Goal: Information Seeking & Learning: Learn about a topic

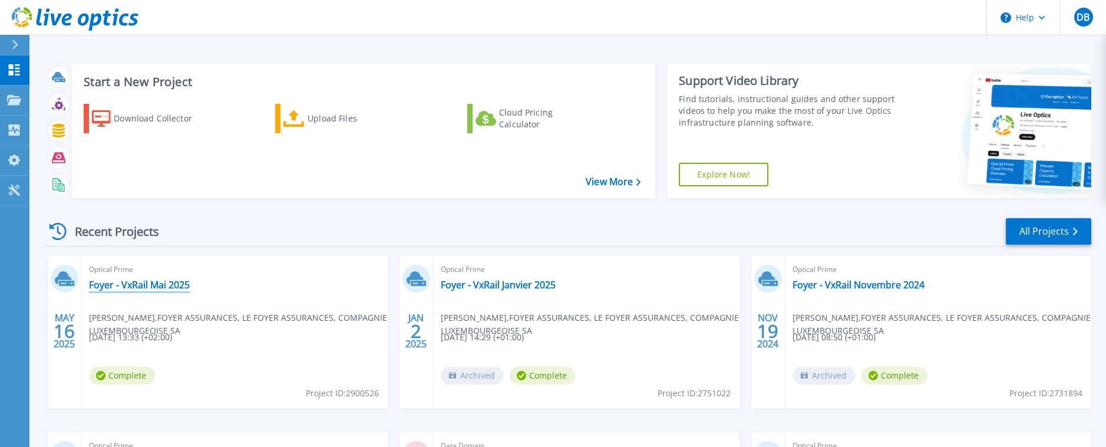
click at [148, 285] on link "Foyer - VxRail Mai 2025" at bounding box center [139, 285] width 101 height 12
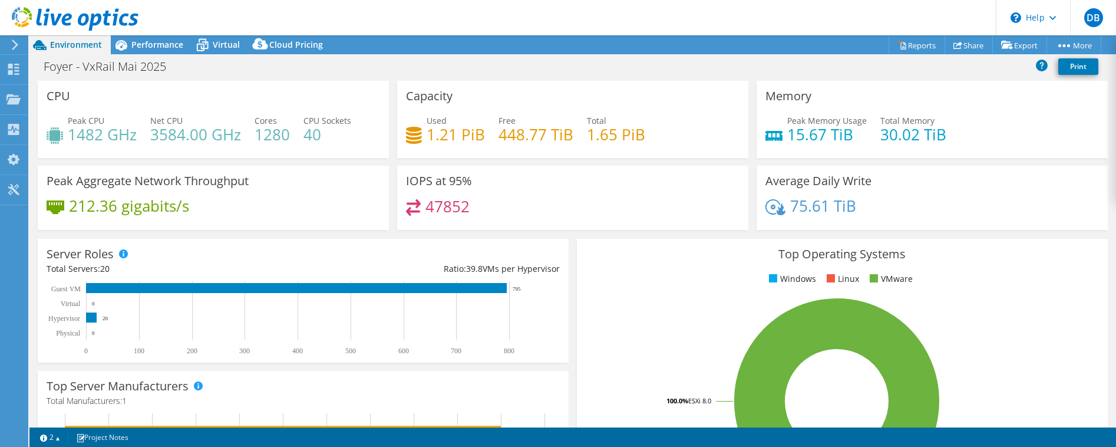
select select "USD"
click at [163, 47] on span "Performance" at bounding box center [157, 44] width 52 height 11
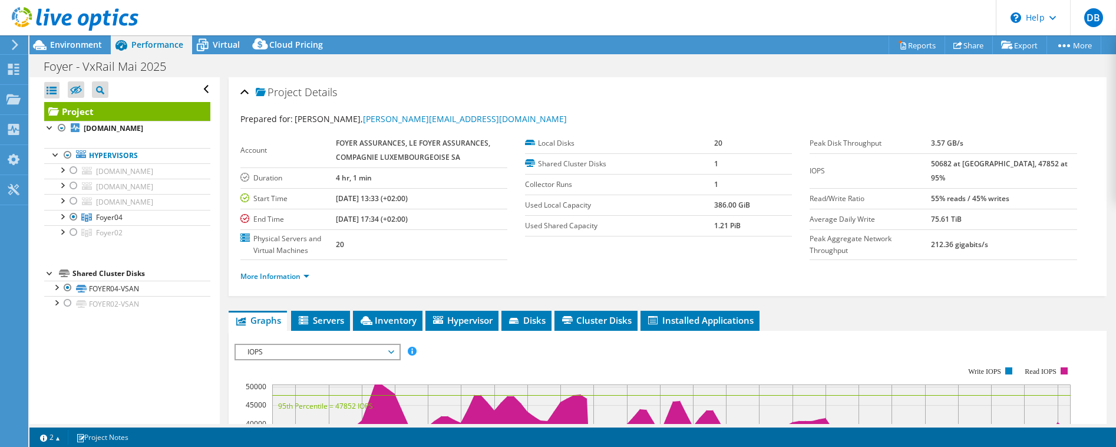
drag, startPoint x: 952, startPoint y: 186, endPoint x: 1037, endPoint y: 186, distance: 84.8
click at [1037, 188] on tr "Read/Write Ratio 55% reads / 45% writes" at bounding box center [942, 198] width 267 height 21
click at [1042, 188] on td "55% reads / 45% writes" at bounding box center [1004, 198] width 146 height 21
click at [286, 275] on link "More Information" at bounding box center [274, 276] width 69 height 10
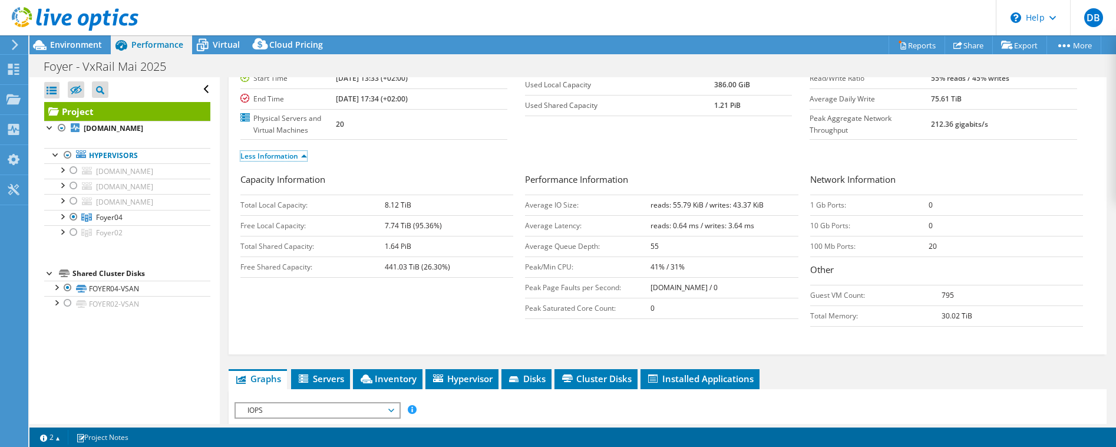
scroll to position [180, 0]
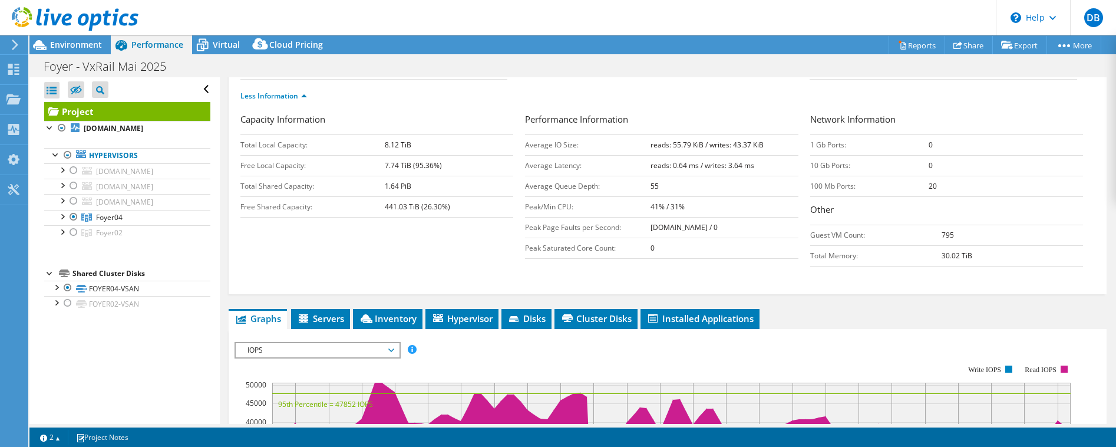
drag, startPoint x: 635, startPoint y: 165, endPoint x: 753, endPoint y: 168, distance: 118.4
click at [753, 168] on tr "Average Latency: reads: 0.64 ms / writes: 3.64 ms" at bounding box center [661, 165] width 273 height 21
click at [754, 168] on td "reads: 0.64 ms / writes: 3.64 ms" at bounding box center [724, 165] width 148 height 21
drag, startPoint x: 761, startPoint y: 166, endPoint x: 639, endPoint y: 168, distance: 121.4
click at [639, 168] on tr "Average Latency: reads: 0.64 ms / writes: 3.64 ms" at bounding box center [661, 165] width 273 height 21
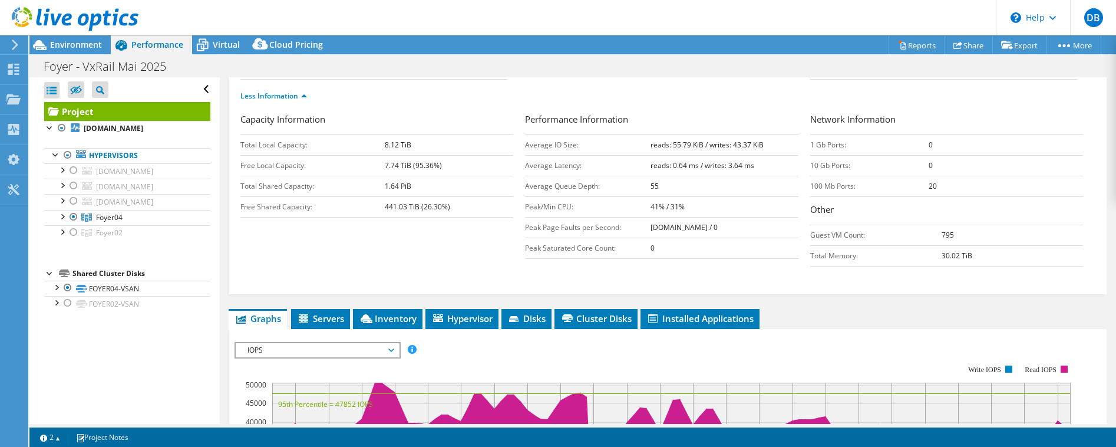
click at [719, 166] on b "reads: 0.64 ms / writes: 3.64 ms" at bounding box center [702, 165] width 104 height 10
drag, startPoint x: 533, startPoint y: 144, endPoint x: 570, endPoint y: 144, distance: 36.5
click at [570, 144] on td "Average IO Size:" at bounding box center [587, 144] width 125 height 21
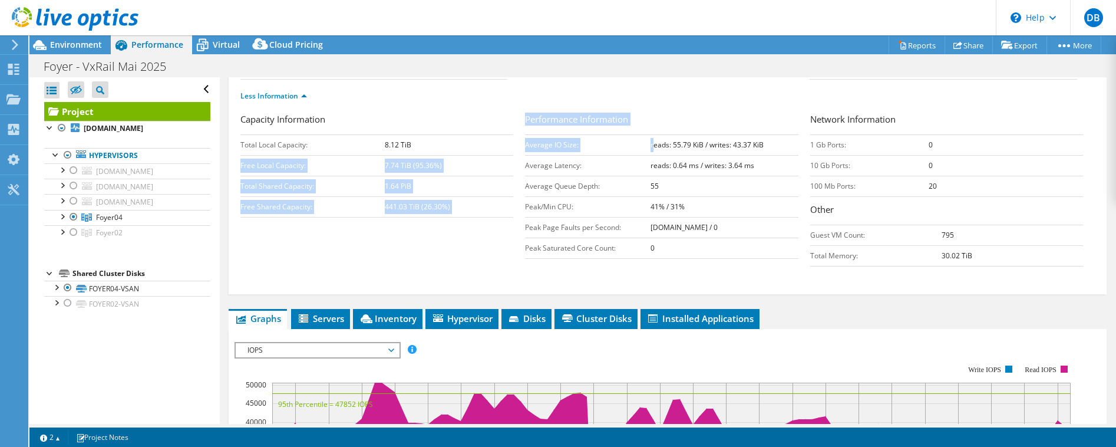
drag, startPoint x: 521, startPoint y: 143, endPoint x: 650, endPoint y: 146, distance: 129.1
click at [650, 146] on div "Capacity Information Total Local Capacity: 8.12 TiB Free Local Capacity: 7.74 T…" at bounding box center [667, 193] width 854 height 160
click at [651, 146] on b "reads: 55.79 KiB / writes: 43.37 KiB" at bounding box center [706, 145] width 113 height 10
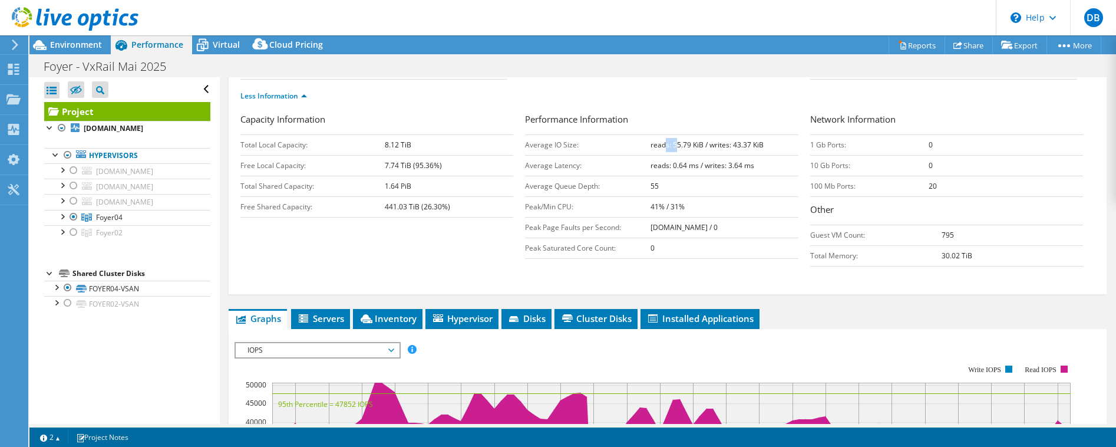
drag, startPoint x: 661, startPoint y: 146, endPoint x: 673, endPoint y: 146, distance: 12.4
click at [673, 146] on b "reads: 55.79 KiB / writes: 43.37 KiB" at bounding box center [706, 145] width 113 height 10
click at [716, 146] on b "reads: 55.79 KiB / writes: 43.37 KiB" at bounding box center [706, 145] width 113 height 10
click at [774, 145] on td "reads: 55.79 KiB / writes: 43.37 KiB" at bounding box center [724, 144] width 148 height 21
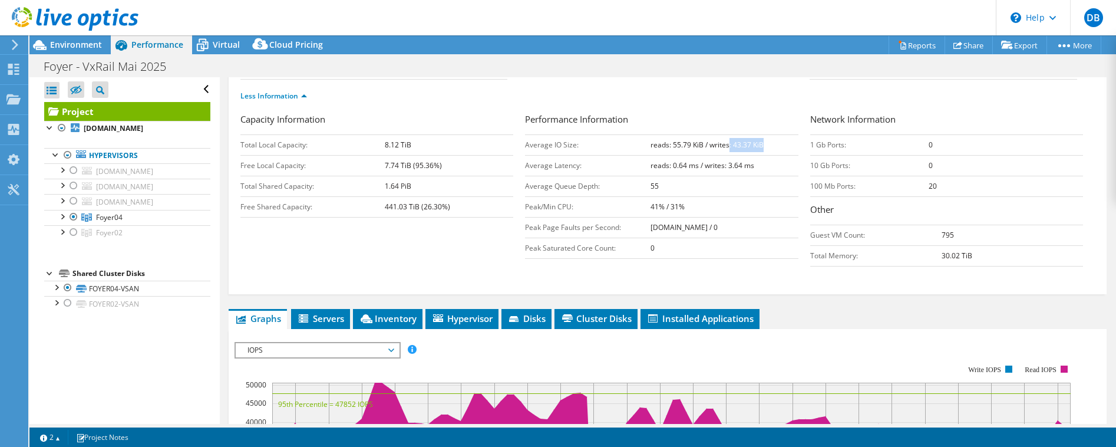
drag, startPoint x: 775, startPoint y: 145, endPoint x: 723, endPoint y: 148, distance: 51.3
click at [723, 148] on td "reads: 55.79 KiB / writes: 43.37 KiB" at bounding box center [724, 144] width 148 height 21
click at [723, 148] on b "reads: 55.79 KiB / writes: 43.37 KiB" at bounding box center [706, 145] width 113 height 10
drag, startPoint x: 639, startPoint y: 207, endPoint x: 676, endPoint y: 210, distance: 37.9
click at [676, 210] on tr "Peak/Min CPU: 41% / 31%" at bounding box center [661, 206] width 273 height 21
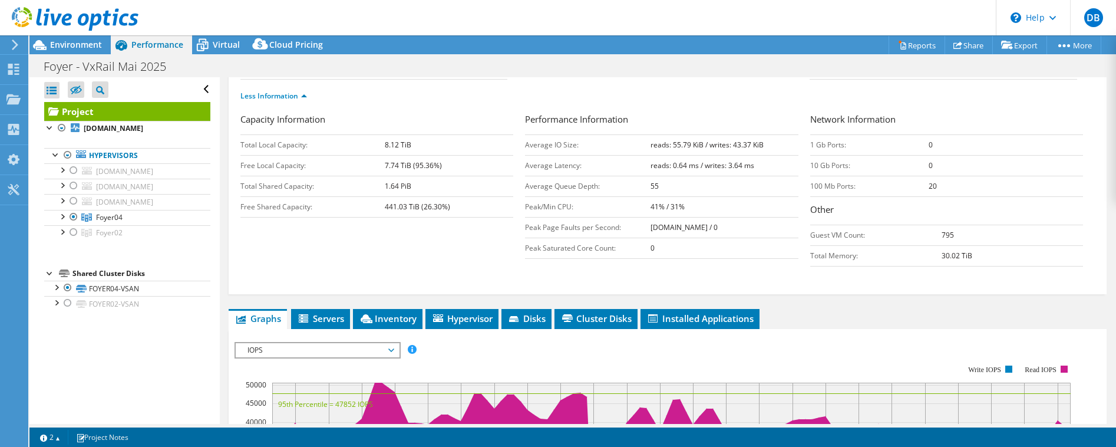
click at [676, 211] on b "41% / 31%" at bounding box center [667, 206] width 34 height 10
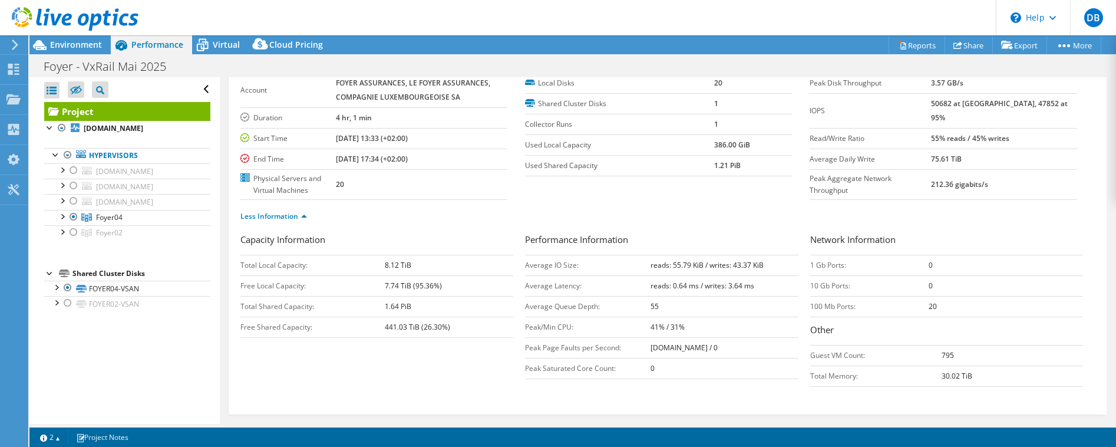
scroll to position [0, 0]
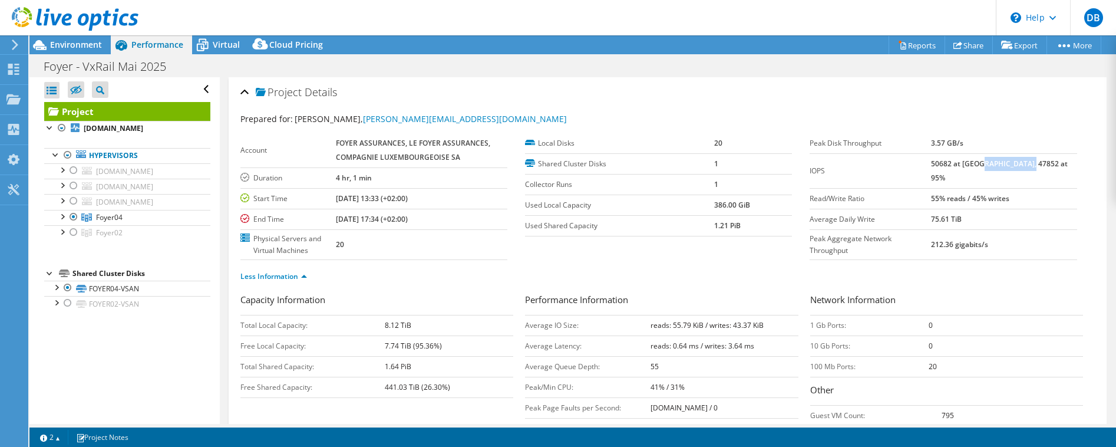
drag, startPoint x: 1002, startPoint y: 161, endPoint x: 1058, endPoint y: 163, distance: 56.0
click at [1058, 163] on td "50682 at Peak, 47852 at 95%" at bounding box center [1004, 170] width 146 height 35
drag, startPoint x: 1053, startPoint y: 163, endPoint x: 1005, endPoint y: 164, distance: 47.7
click at [1005, 164] on td "50682 at Peak, 47852 at 95%" at bounding box center [1004, 170] width 146 height 35
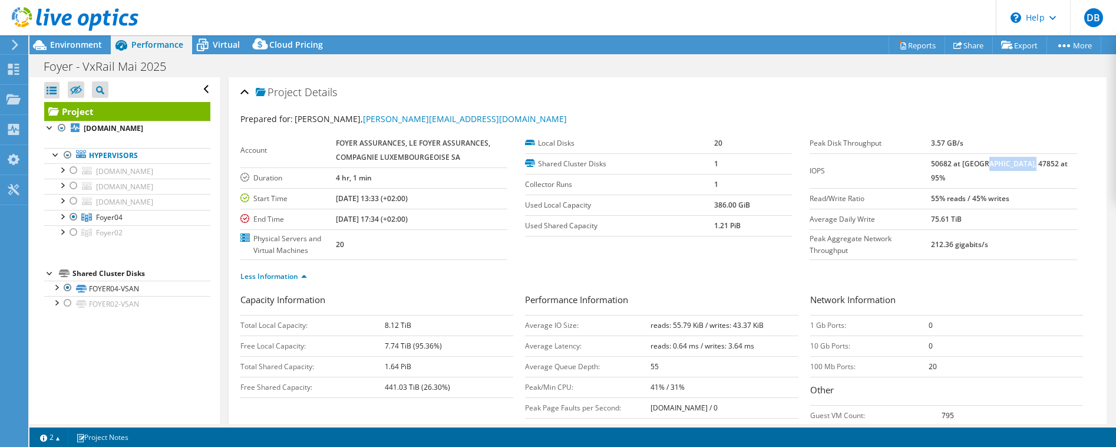
drag, startPoint x: 944, startPoint y: 161, endPoint x: 996, endPoint y: 165, distance: 52.0
click at [996, 165] on tr "IOPS 50682 at Peak, 47852 at 95%" at bounding box center [942, 170] width 267 height 35
click at [996, 165] on b "50682 at Peak, 47852 at 95%" at bounding box center [999, 170] width 137 height 24
click at [534, 227] on label "Used Shared Capacity" at bounding box center [619, 226] width 189 height 12
click at [583, 168] on label "Shared Cluster Disks" at bounding box center [619, 164] width 189 height 12
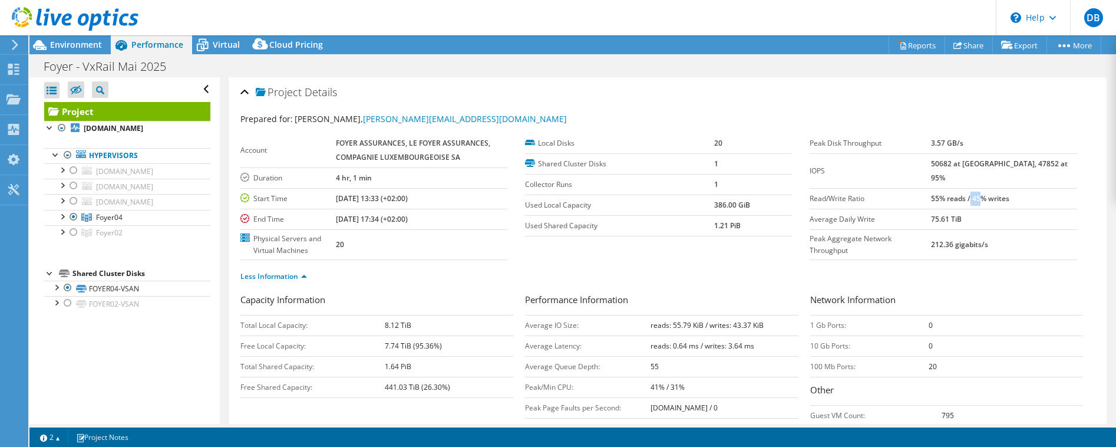
drag, startPoint x: 993, startPoint y: 178, endPoint x: 1007, endPoint y: 184, distance: 16.1
click at [1007, 188] on td "55% reads / 45% writes" at bounding box center [1004, 198] width 146 height 21
click at [1007, 193] on b "55% reads / 45% writes" at bounding box center [970, 198] width 78 height 10
click at [310, 65] on div "Foyer - VxRail Mai 2025 Print" at bounding box center [572, 66] width 1086 height 22
click at [14, 65] on icon at bounding box center [13, 69] width 14 height 11
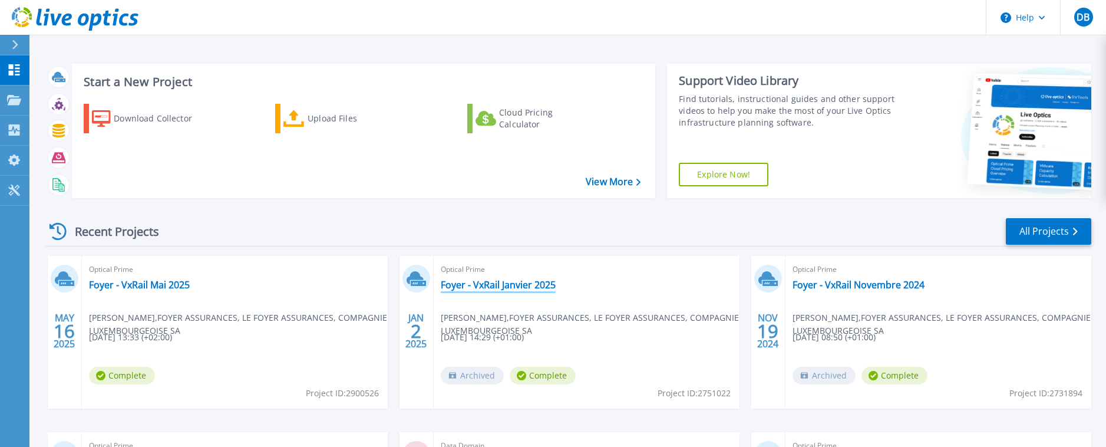
click at [517, 285] on link "Foyer - VxRail Janvier 2025" at bounding box center [498, 285] width 115 height 12
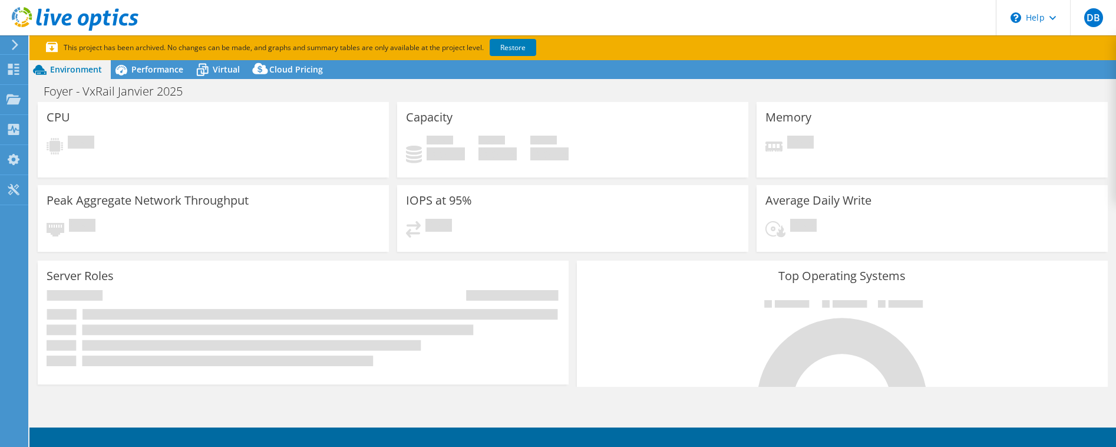
select select "USD"
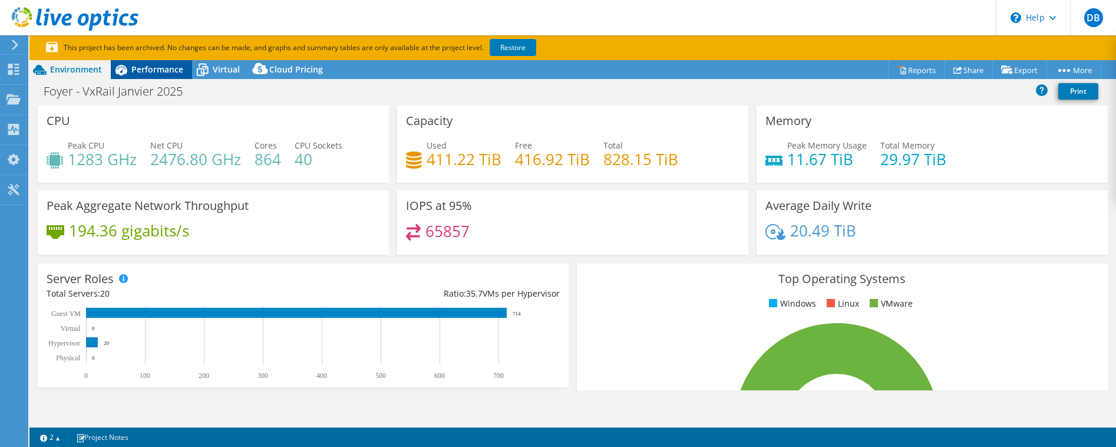
click at [156, 69] on span "Performance" at bounding box center [157, 69] width 52 height 11
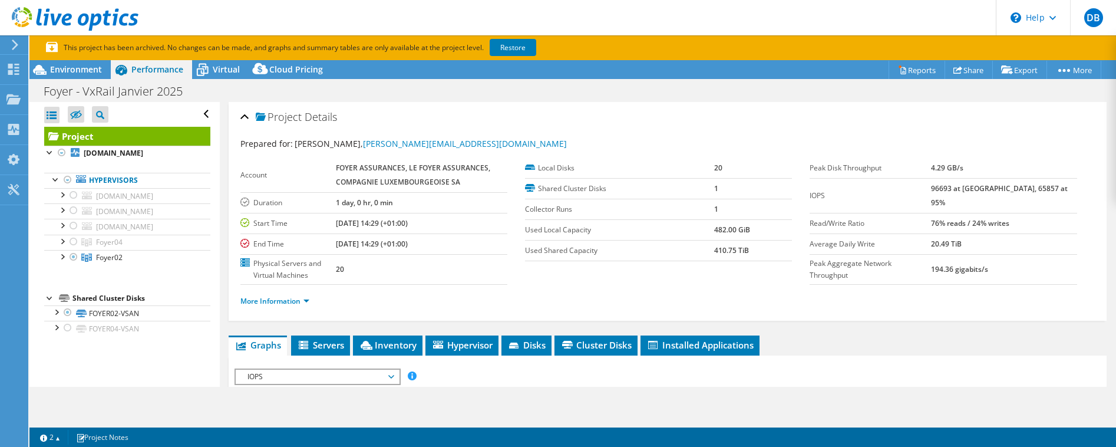
drag, startPoint x: 950, startPoint y: 209, endPoint x: 1014, endPoint y: 212, distance: 64.3
click at [1014, 213] on tr "Read/Write Ratio 76% reads / 24% writes" at bounding box center [942, 223] width 267 height 21
click at [1009, 218] on b "76% reads / 24% writes" at bounding box center [970, 223] width 78 height 10
click at [525, 206] on label "Collector Runs" at bounding box center [619, 209] width 189 height 12
drag, startPoint x: 39, startPoint y: 90, endPoint x: 186, endPoint y: 90, distance: 146.1
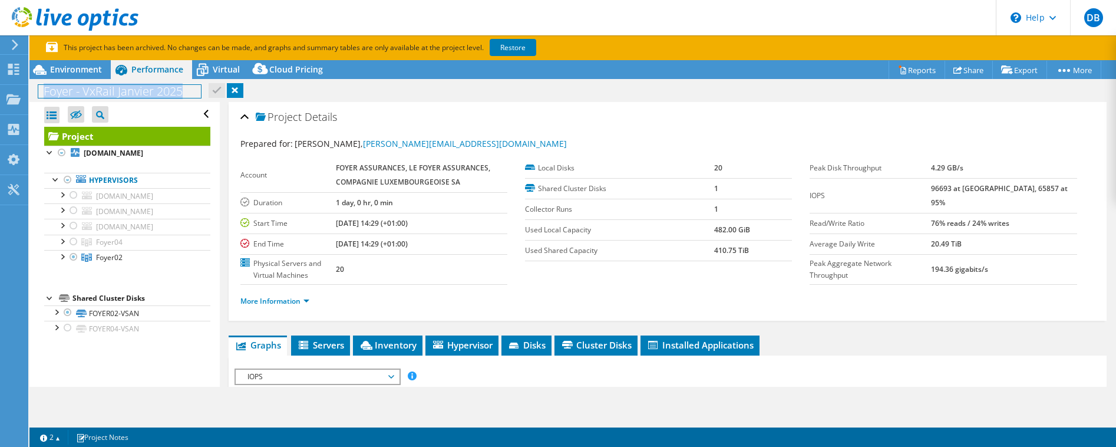
click at [186, 90] on h1 "Foyer - VxRail Janvier 2025" at bounding box center [119, 91] width 163 height 13
copy h1 "Foyer - VxRail Janvier 2025"
